Goal: Find specific page/section: Find specific page/section

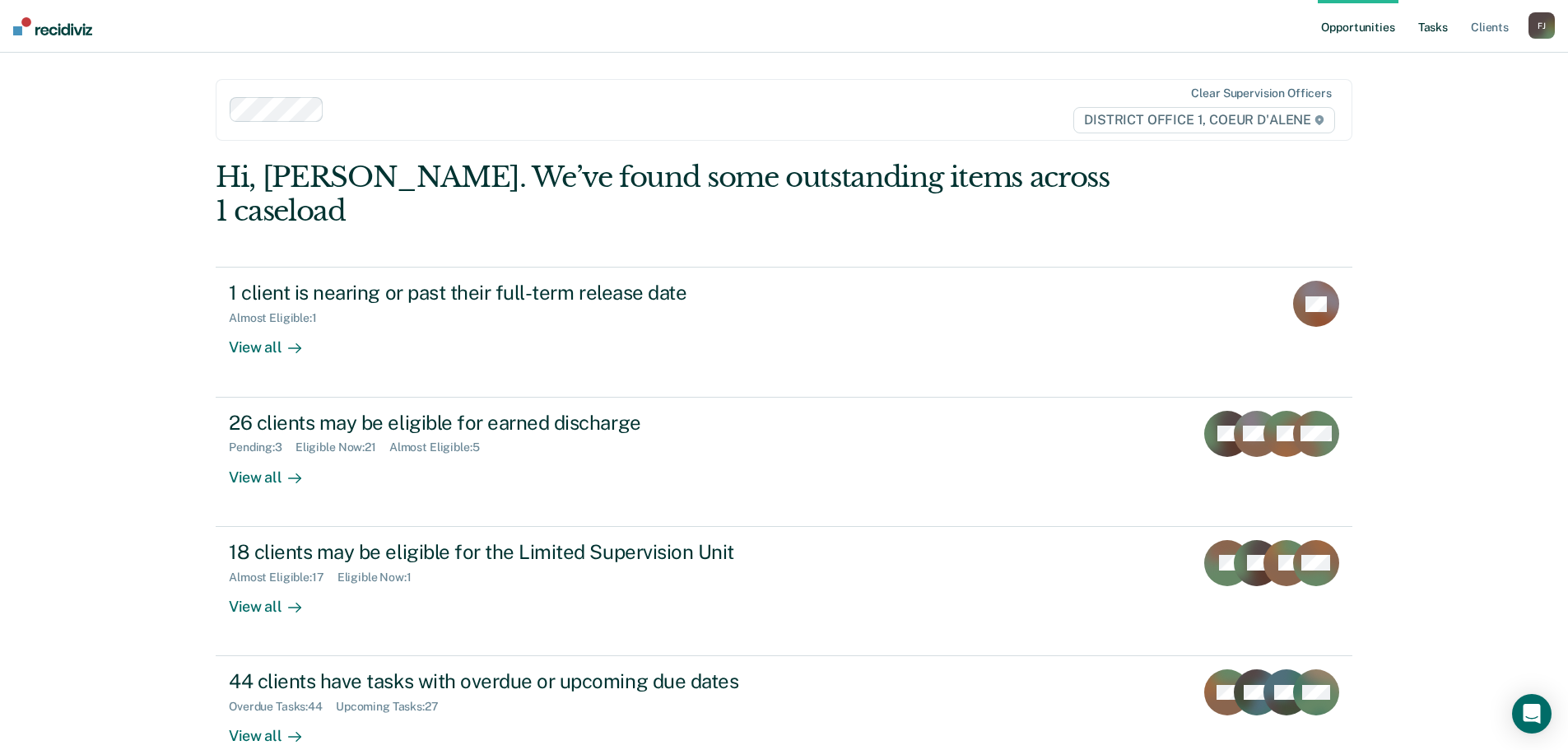
click at [1437, 28] on link "Tasks" at bounding box center [1433, 26] width 36 height 52
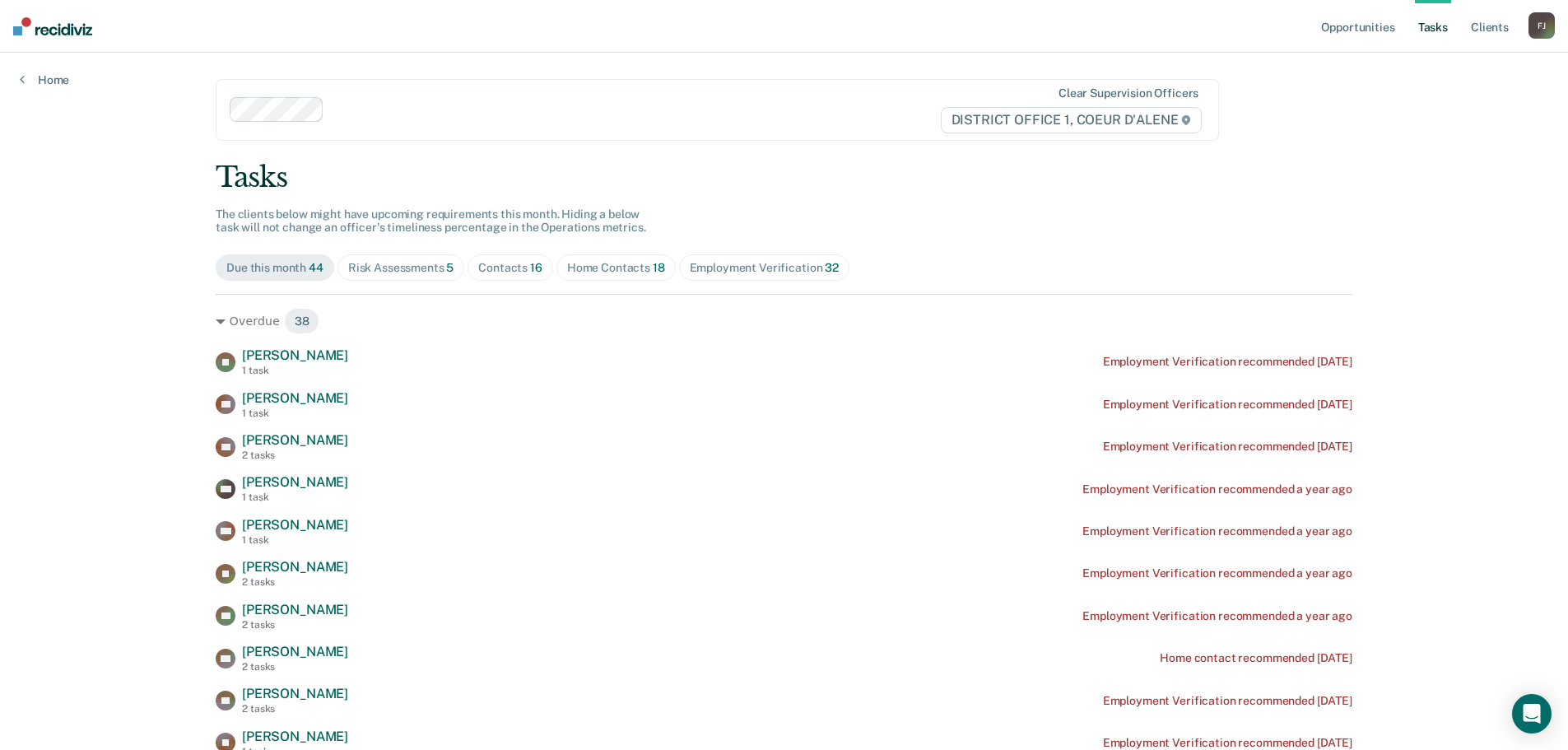
click at [499, 265] on div "Contacts 16" at bounding box center [510, 268] width 64 height 14
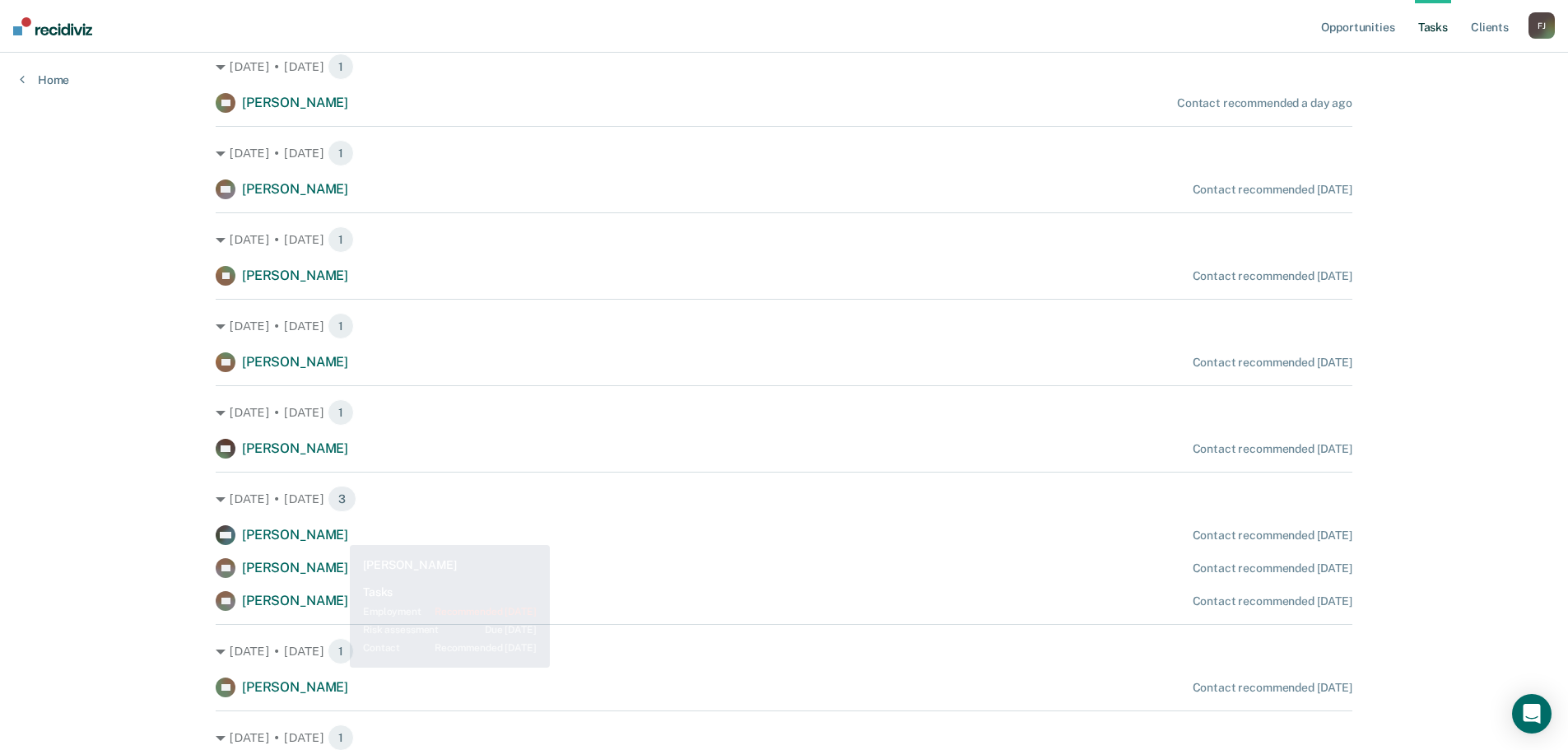
scroll to position [438, 0]
